Goal: Information Seeking & Learning: Learn about a topic

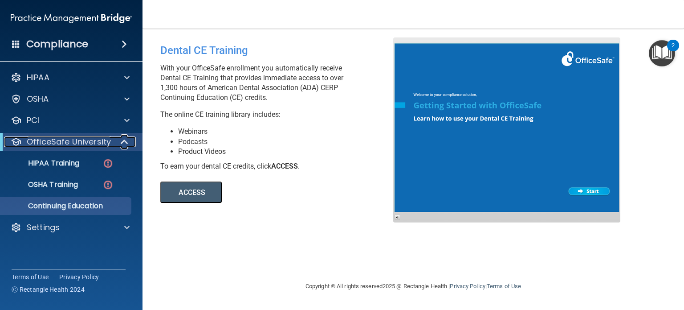
click at [125, 143] on span at bounding box center [126, 141] width 8 height 11
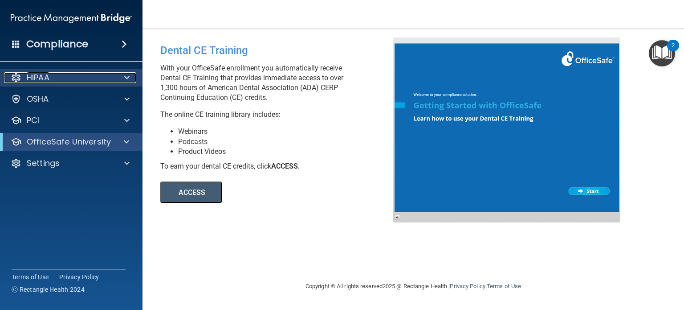
click at [127, 74] on span at bounding box center [126, 77] width 5 height 11
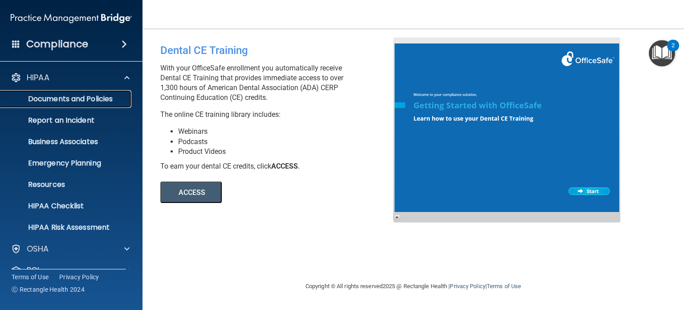
click at [114, 99] on p "Documents and Policies" at bounding box center [67, 98] width 122 height 9
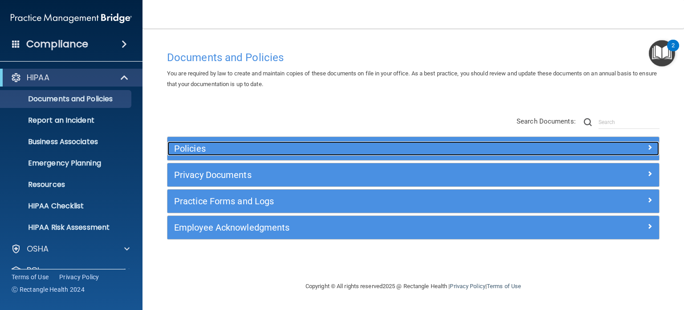
click at [494, 144] on h5 "Policies" at bounding box center [352, 148] width 356 height 10
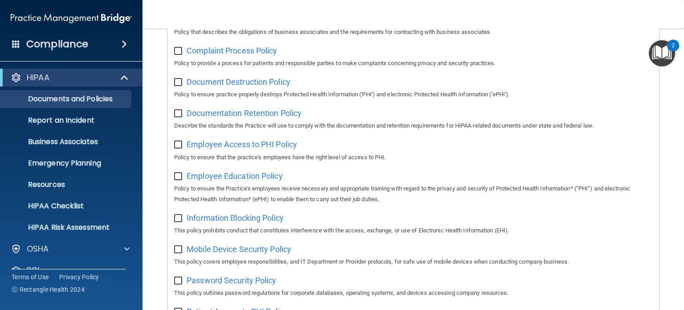
scroll to position [223, 0]
click at [74, 123] on p "Report an Incident" at bounding box center [67, 120] width 122 height 9
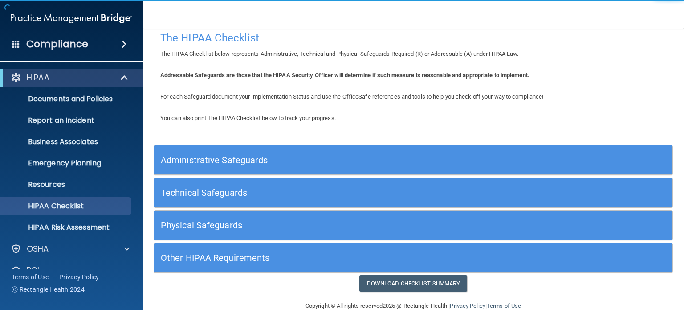
scroll to position [27, 0]
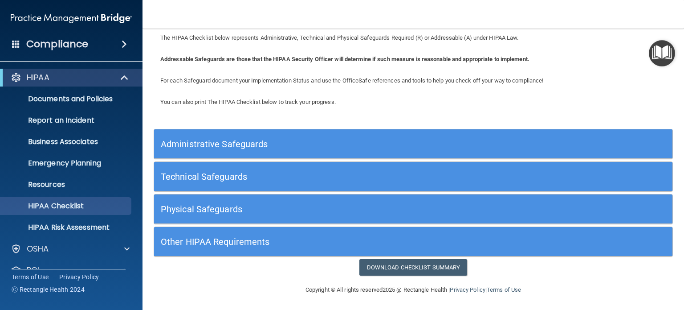
click at [258, 147] on h5 "Administrative Safeguards" at bounding box center [349, 144] width 376 height 10
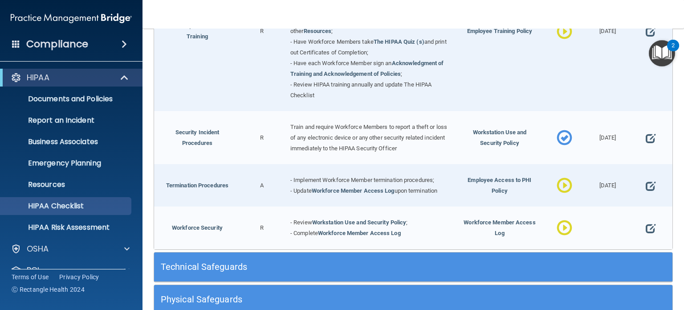
scroll to position [868, 0]
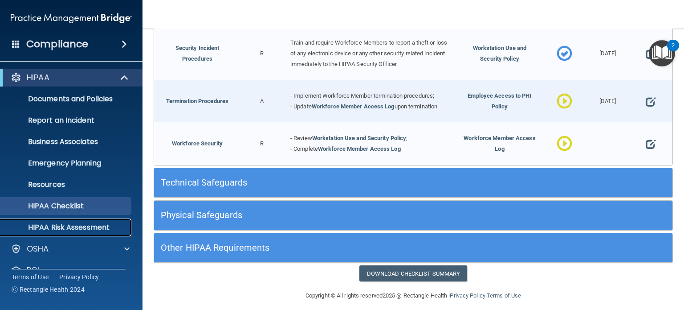
click at [98, 229] on p "HIPAA Risk Assessment" at bounding box center [67, 227] width 122 height 9
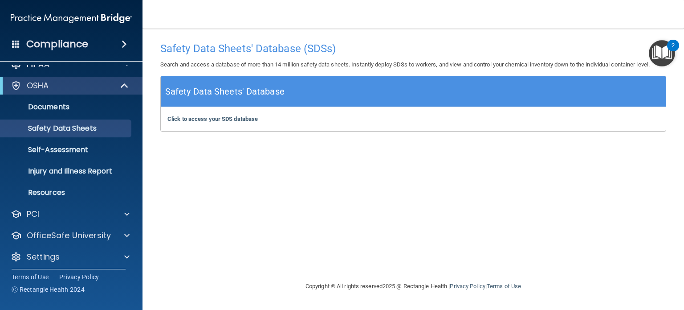
scroll to position [17, 0]
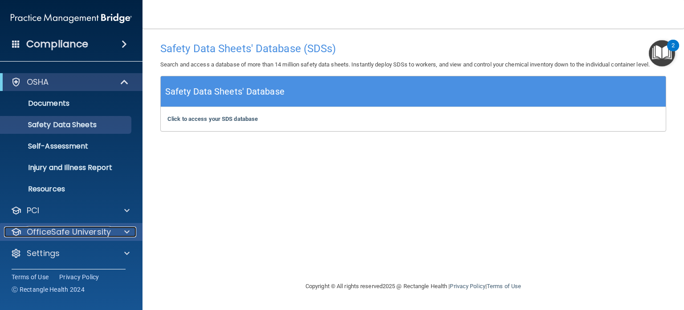
click at [130, 233] on div at bounding box center [126, 231] width 22 height 11
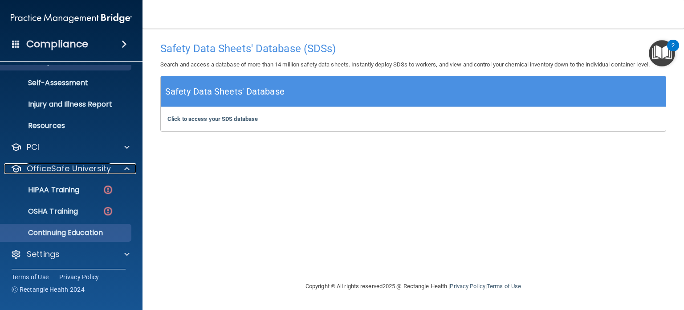
scroll to position [81, 0]
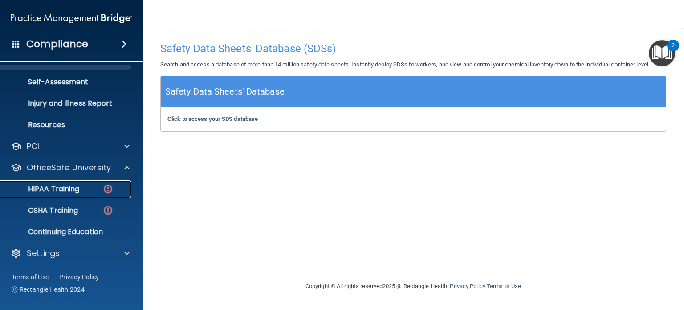
click at [75, 194] on link "HIPAA Training" at bounding box center [61, 189] width 140 height 18
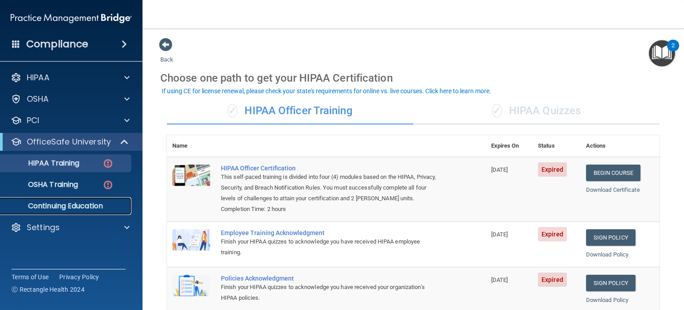
click at [44, 202] on p "Continuing Education" at bounding box center [67, 205] width 122 height 9
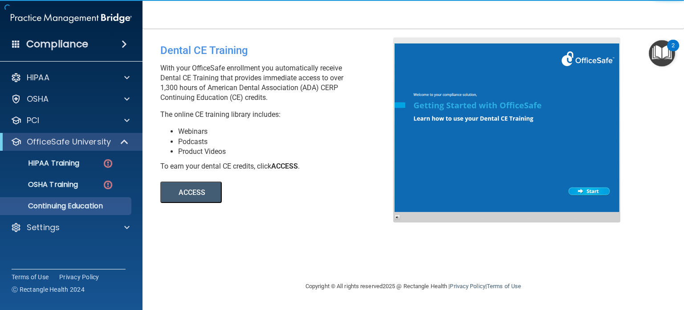
click at [196, 193] on button "ACCESS" at bounding box center [190, 191] width 61 height 21
